Goal: Find specific fact: Find contact information

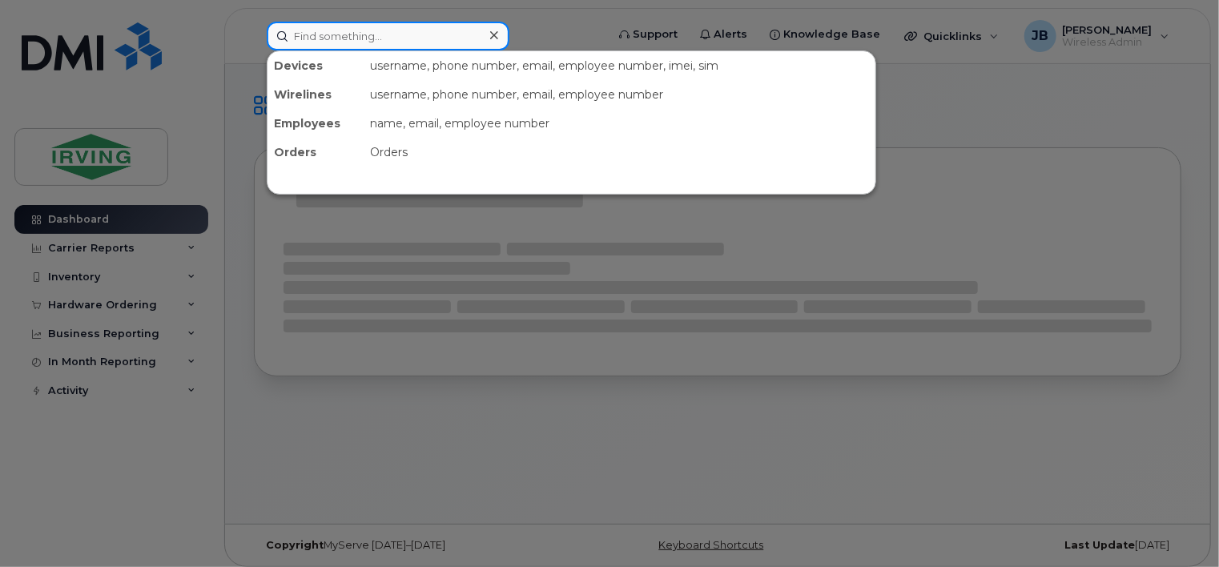
click at [346, 46] on input at bounding box center [388, 36] width 243 height 29
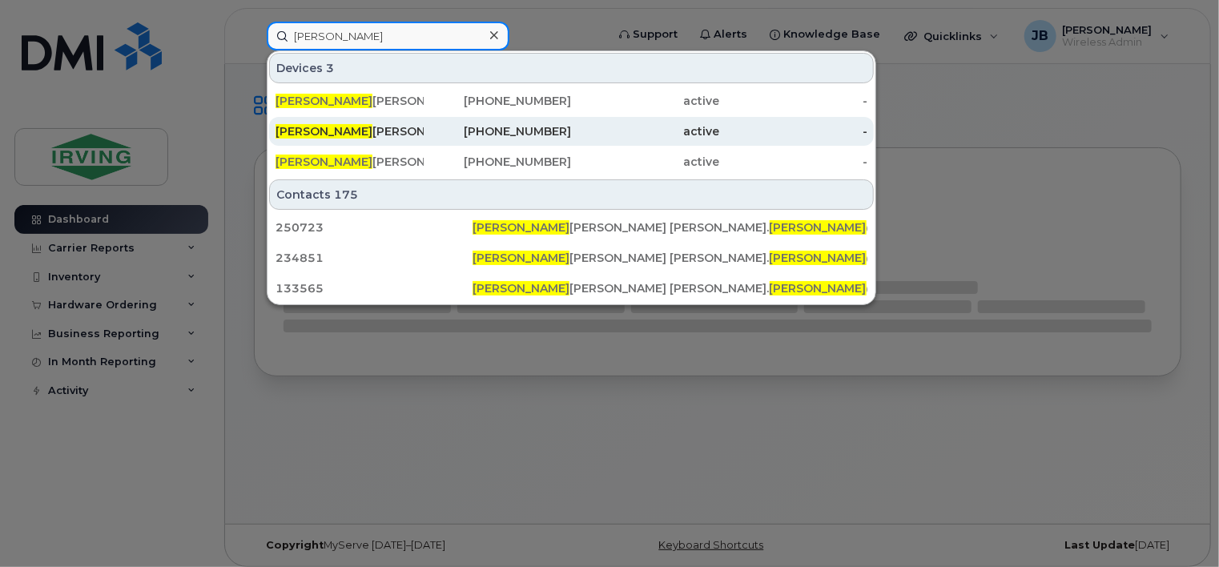
type input "[PERSON_NAME]"
click at [322, 128] on div "[PERSON_NAME]" at bounding box center [350, 131] width 148 height 16
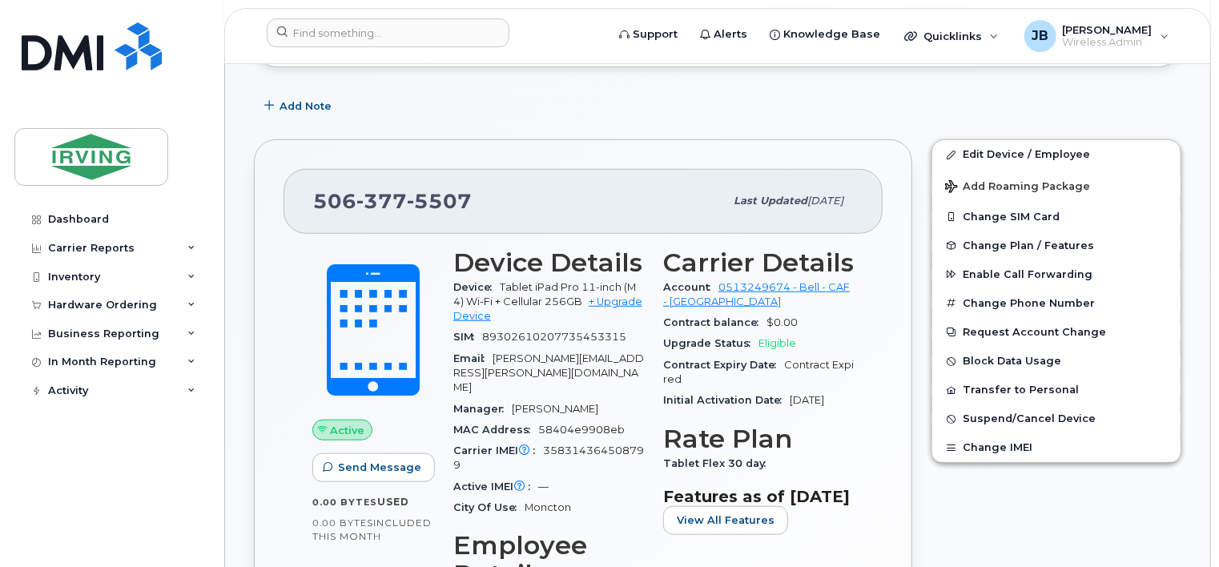
scroll to position [481, 0]
drag, startPoint x: 476, startPoint y: 198, endPoint x: 310, endPoint y: 211, distance: 166.4
click at [310, 211] on div "506 377 5507 Last updated Oct 03, 2025" at bounding box center [583, 200] width 599 height 64
copy span "506 377 5507"
